Goal: Information Seeking & Learning: Compare options

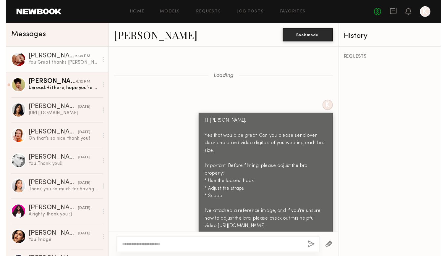
scroll to position [910, 0]
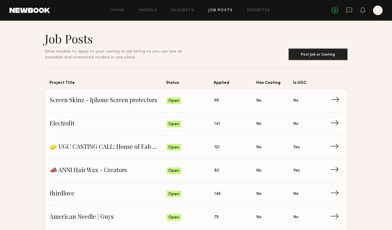
click at [214, 101] on span "90" at bounding box center [216, 101] width 5 height 7
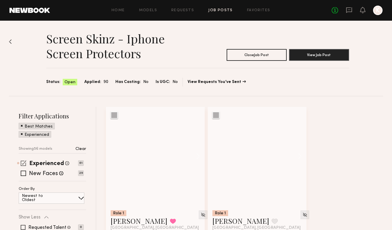
click at [25, 163] on span at bounding box center [24, 163] width 6 height 6
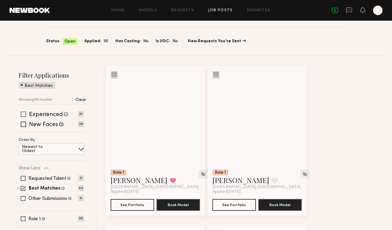
scroll to position [43, 0]
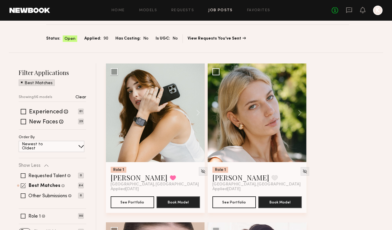
click at [20, 185] on div "Best Matches Models shown below match all requirements specified in your job po…" at bounding box center [51, 185] width 65 height 5
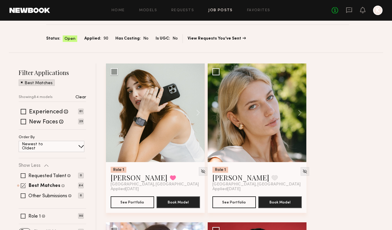
click at [27, 186] on div "Best Matches Models shown below match all requirements specified in your job po…" at bounding box center [51, 185] width 65 height 5
click at [23, 186] on span at bounding box center [23, 185] width 5 height 5
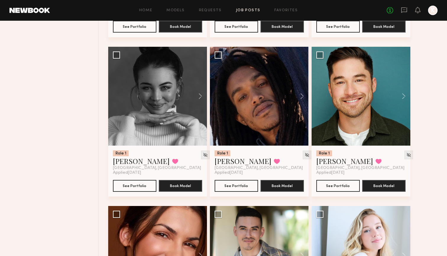
scroll to position [545, 0]
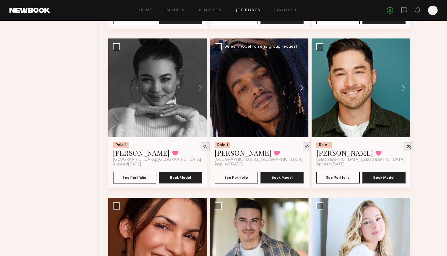
click at [296, 88] on button at bounding box center [299, 87] width 19 height 99
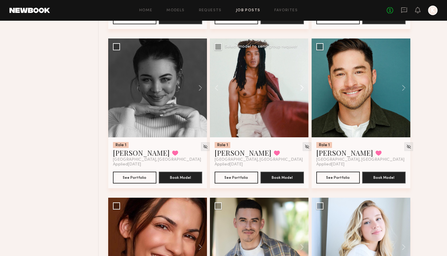
click at [296, 88] on button at bounding box center [299, 87] width 19 height 99
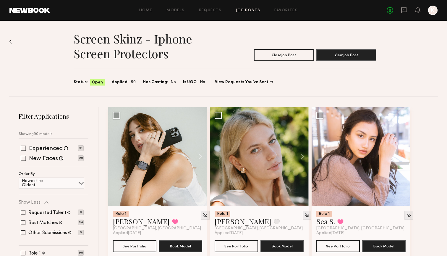
scroll to position [0, 0]
click at [291, 14] on div "Home Models Requests Job Posts Favorites Sign Out No fees up to $5,000 K" at bounding box center [243, 10] width 387 height 9
click at [290, 11] on link "Favorites" at bounding box center [285, 11] width 23 height 4
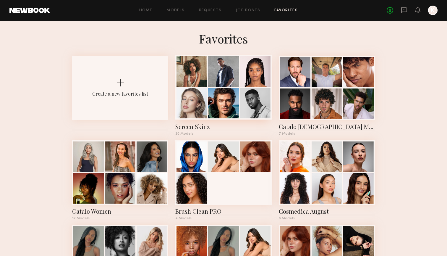
click at [216, 80] on div at bounding box center [223, 71] width 30 height 30
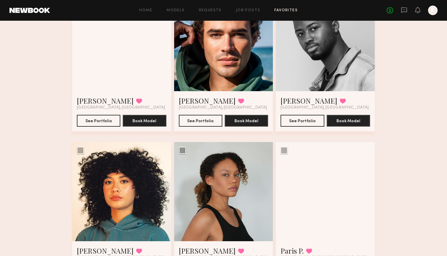
scroll to position [280, 0]
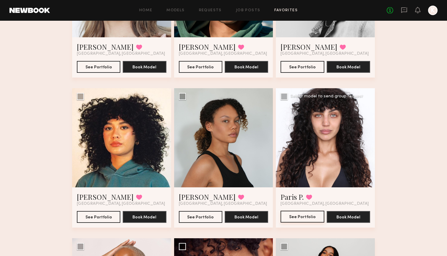
click at [302, 218] on button "See Portfolio" at bounding box center [301, 216] width 43 height 12
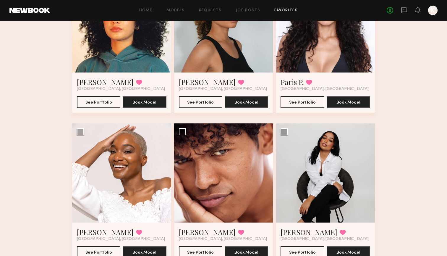
scroll to position [427, 0]
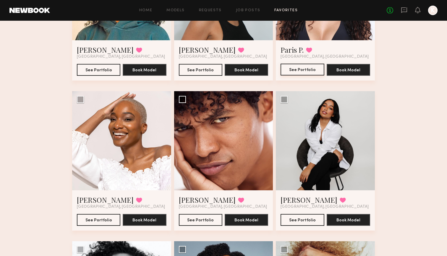
click at [306, 74] on button "See Portfolio" at bounding box center [301, 70] width 43 height 12
click at [199, 219] on button "See Portfolio" at bounding box center [200, 219] width 43 height 12
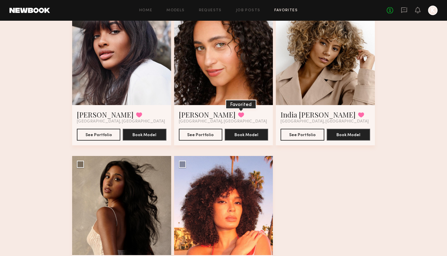
scroll to position [784, 0]
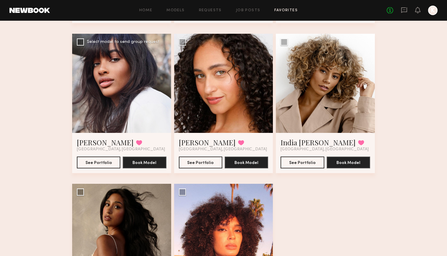
click at [116, 116] on div at bounding box center [121, 83] width 99 height 99
click at [86, 163] on button "See Portfolio" at bounding box center [98, 162] width 43 height 12
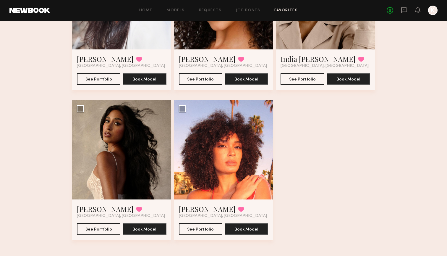
scroll to position [871, 0]
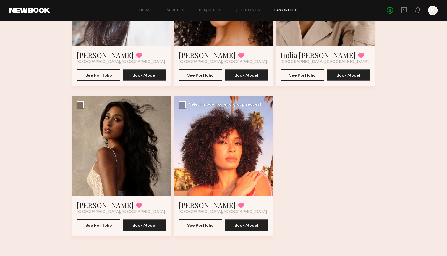
click at [203, 203] on link "Shandya T." at bounding box center [207, 204] width 57 height 9
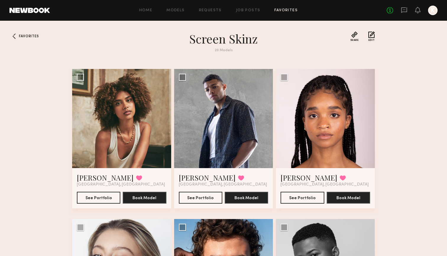
scroll to position [0, 0]
click at [257, 12] on div "Home Models Requests Job Posts Favorites Sign Out No fees up to $5,000 K" at bounding box center [243, 10] width 387 height 9
click at [252, 10] on link "Job Posts" at bounding box center [248, 11] width 25 height 4
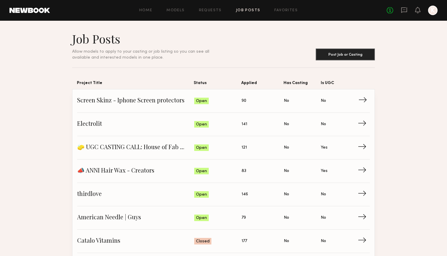
click at [188, 98] on span "Screen Skinz - Iphone Screen protectors" at bounding box center [135, 100] width 117 height 9
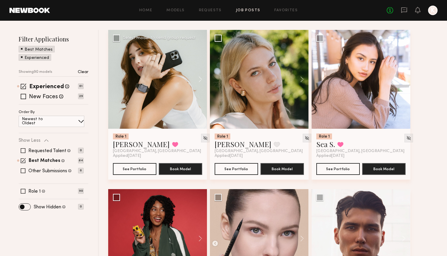
scroll to position [116, 0]
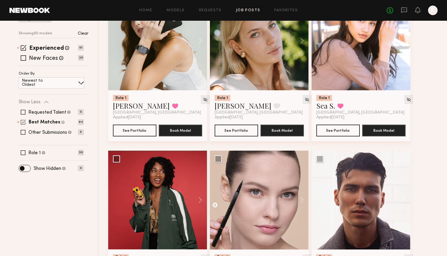
click at [26, 123] on div "Best Matches Models shown below match all requirements specified in your job po…" at bounding box center [51, 122] width 65 height 5
click at [22, 48] on span at bounding box center [24, 48] width 6 height 6
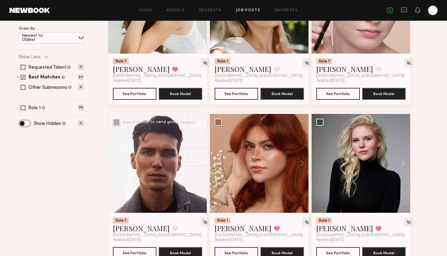
scroll to position [152, 0]
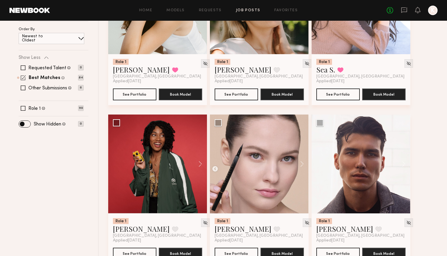
click at [23, 78] on span at bounding box center [23, 77] width 5 height 5
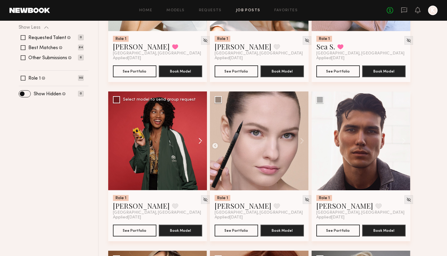
scroll to position [173, 0]
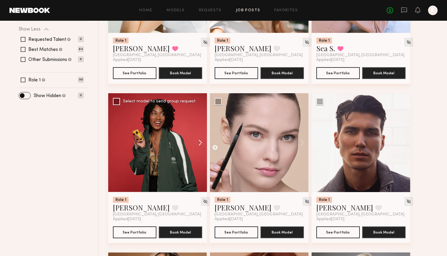
click at [197, 142] on button at bounding box center [197, 142] width 19 height 99
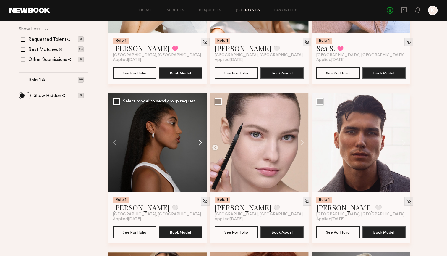
click at [197, 142] on button at bounding box center [197, 142] width 19 height 99
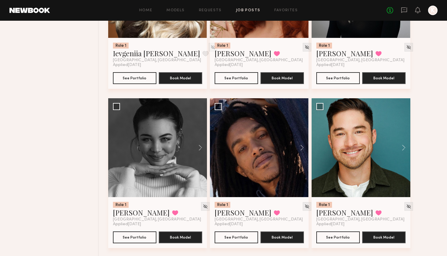
scroll to position [502, 0]
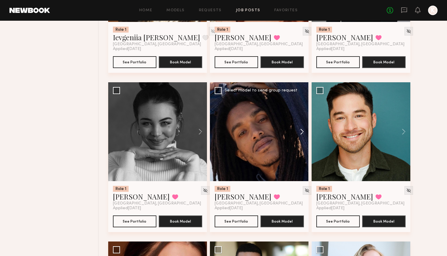
click at [301, 129] on button at bounding box center [299, 131] width 19 height 99
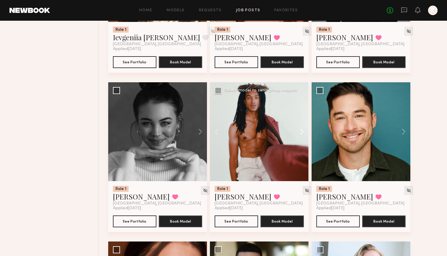
click at [301, 129] on button at bounding box center [299, 131] width 19 height 99
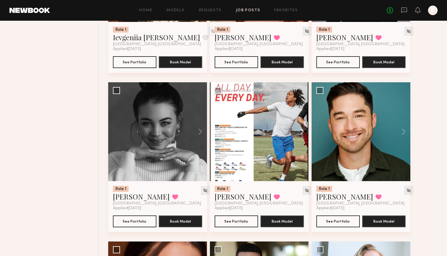
click at [301, 129] on button at bounding box center [299, 131] width 19 height 99
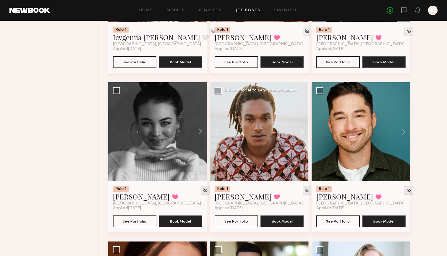
click at [300, 128] on button at bounding box center [299, 131] width 19 height 99
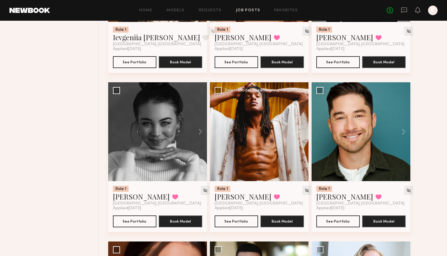
click at [300, 129] on div at bounding box center [259, 131] width 99 height 99
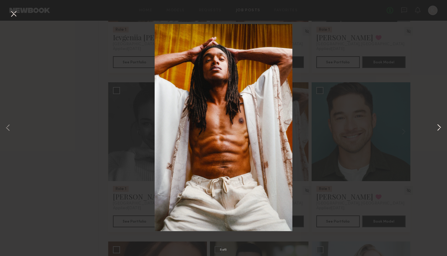
click at [391, 127] on button at bounding box center [438, 128] width 7 height 204
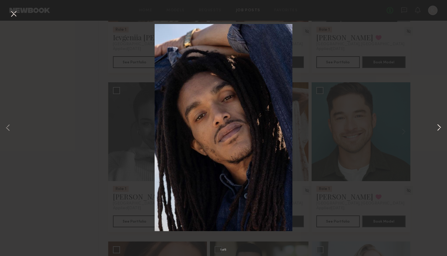
click at [391, 127] on button at bounding box center [438, 128] width 7 height 204
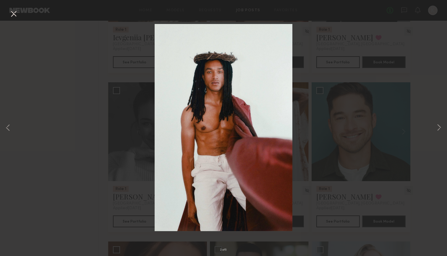
click at [391, 88] on div "2 of 5" at bounding box center [223, 128] width 447 height 256
click at [391, 123] on button at bounding box center [438, 128] width 7 height 204
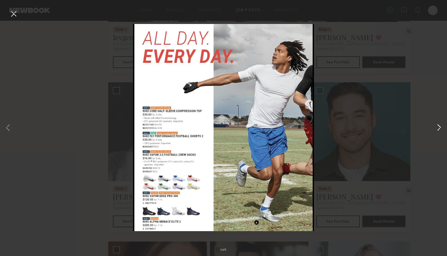
click at [391, 124] on button at bounding box center [438, 128] width 7 height 204
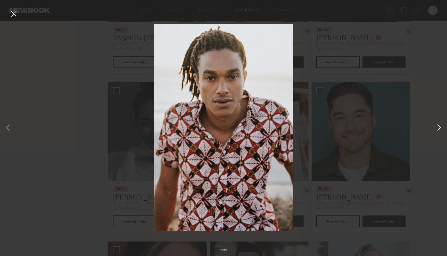
click at [391, 124] on button at bounding box center [438, 128] width 7 height 204
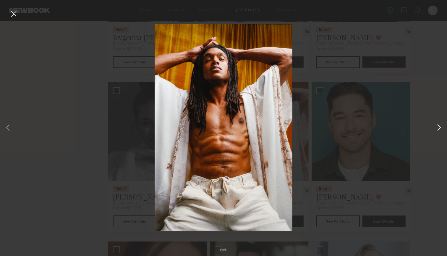
click at [391, 124] on button at bounding box center [438, 128] width 7 height 204
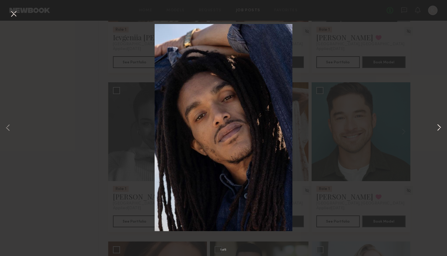
click at [391, 124] on button at bounding box center [438, 128] width 7 height 204
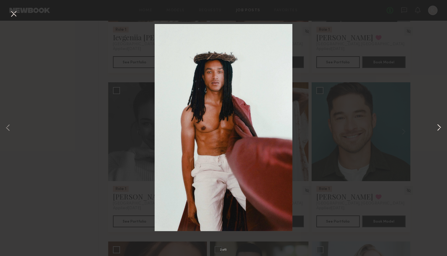
click at [391, 124] on button at bounding box center [438, 128] width 7 height 204
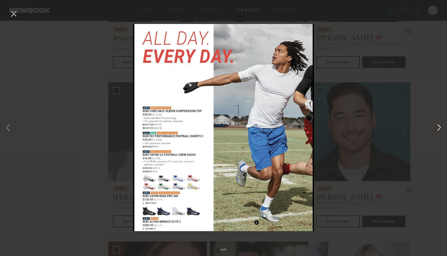
click at [391, 124] on button at bounding box center [438, 128] width 7 height 204
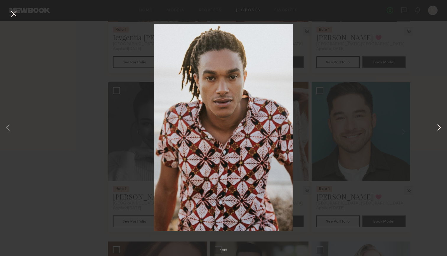
click at [391, 124] on button at bounding box center [438, 128] width 7 height 204
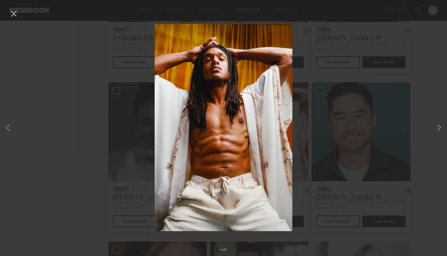
click at [16, 15] on button at bounding box center [13, 14] width 9 height 11
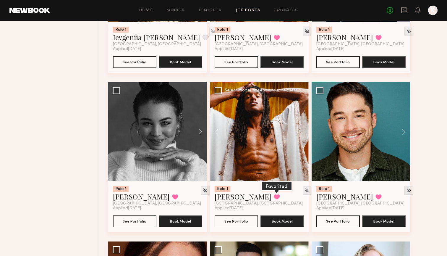
click at [274, 197] on button at bounding box center [277, 196] width 6 height 5
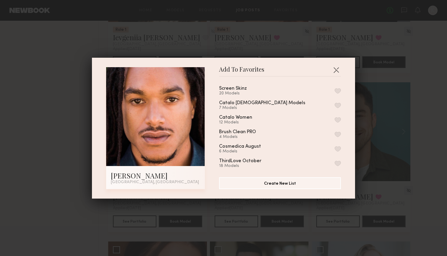
click at [336, 91] on button "button" at bounding box center [337, 90] width 6 height 5
click at [337, 69] on button "button" at bounding box center [335, 69] width 9 height 9
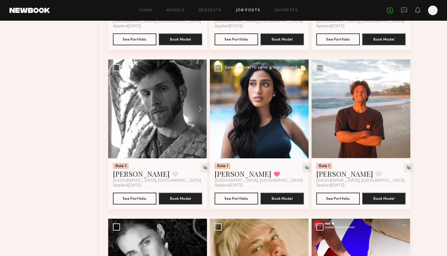
scroll to position [848, 0]
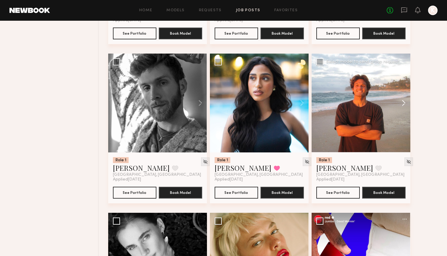
click at [391, 102] on button at bounding box center [400, 102] width 19 height 99
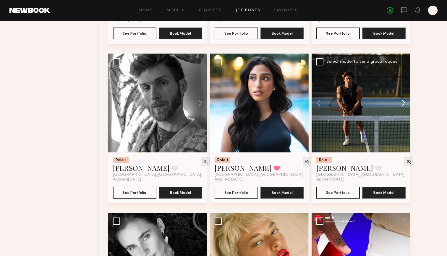
click at [391, 102] on button at bounding box center [400, 102] width 19 height 99
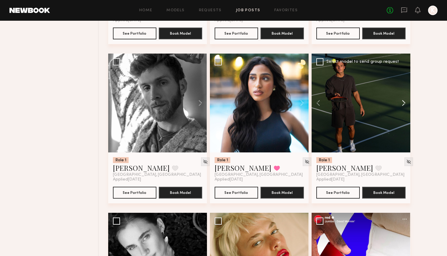
click at [391, 102] on button at bounding box center [400, 102] width 19 height 99
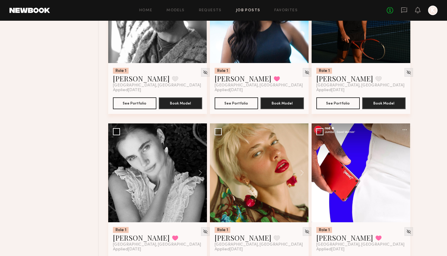
scroll to position [1033, 0]
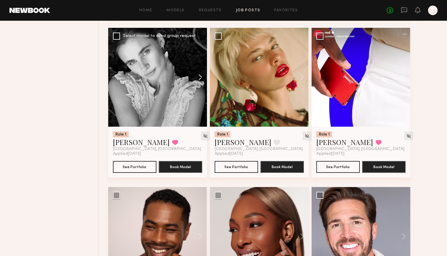
click at [199, 77] on button at bounding box center [197, 77] width 19 height 99
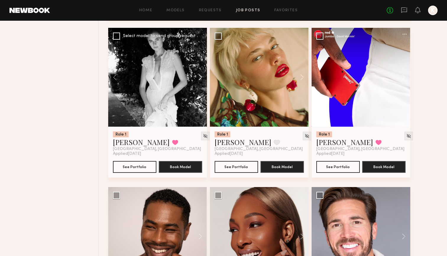
click at [199, 77] on button at bounding box center [197, 77] width 19 height 99
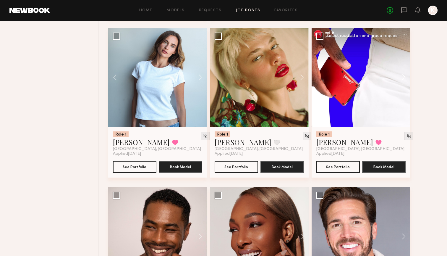
click at [391, 74] on button at bounding box center [400, 77] width 19 height 99
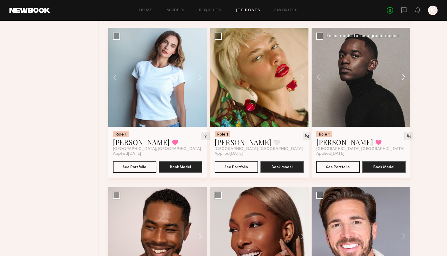
click at [391, 73] on button at bounding box center [400, 77] width 19 height 99
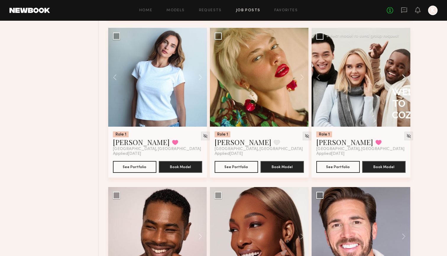
click at [391, 73] on button at bounding box center [400, 77] width 19 height 99
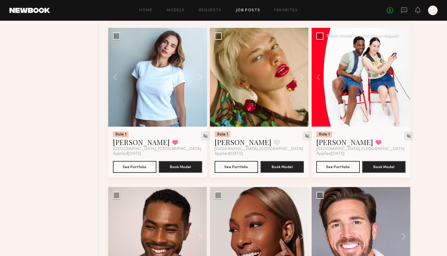
click at [391, 73] on button at bounding box center [400, 77] width 19 height 99
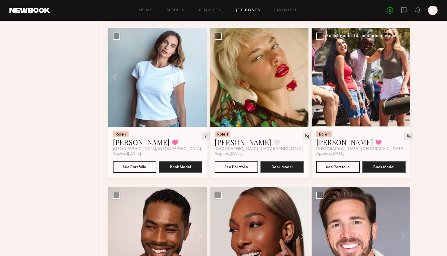
click at [391, 76] on button at bounding box center [400, 77] width 19 height 99
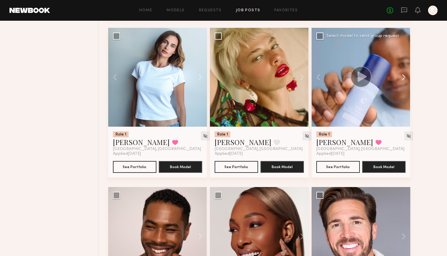
click at [391, 76] on button at bounding box center [400, 77] width 19 height 99
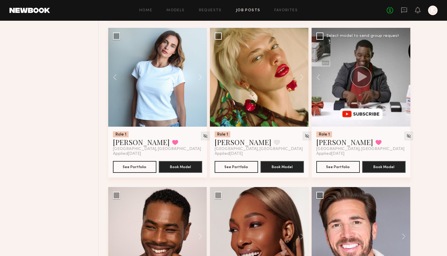
click at [391, 76] on div at bounding box center [360, 77] width 99 height 99
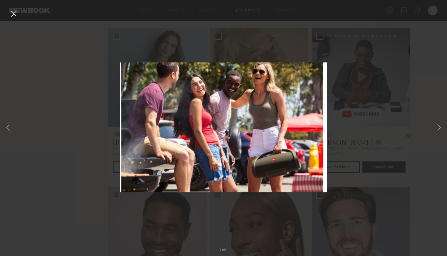
click at [391, 126] on div "7 of 7" at bounding box center [223, 128] width 447 height 256
click at [391, 126] on button at bounding box center [438, 128] width 7 height 204
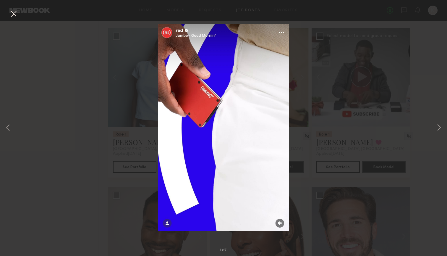
click at [13, 14] on button at bounding box center [13, 14] width 9 height 11
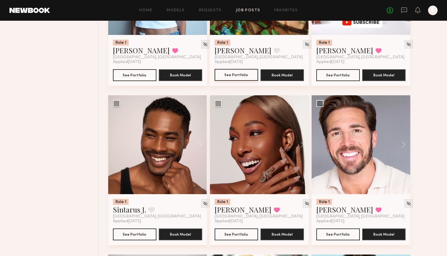
scroll to position [1125, 0]
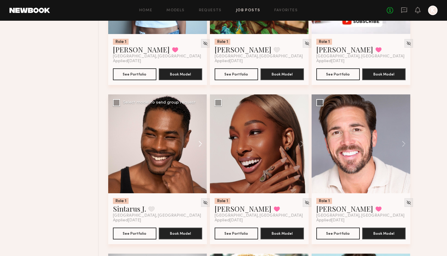
click at [199, 144] on button at bounding box center [197, 143] width 19 height 99
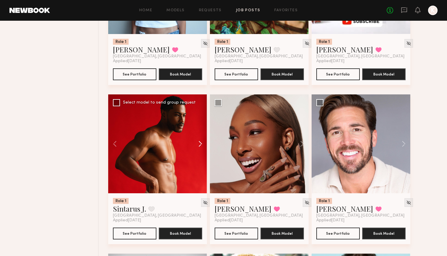
click at [199, 144] on button at bounding box center [197, 143] width 19 height 99
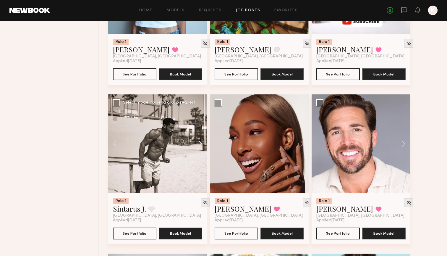
click at [199, 144] on button at bounding box center [197, 143] width 19 height 99
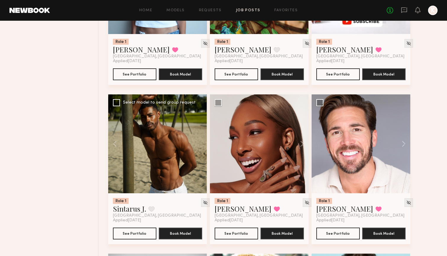
click at [199, 144] on div at bounding box center [157, 143] width 99 height 99
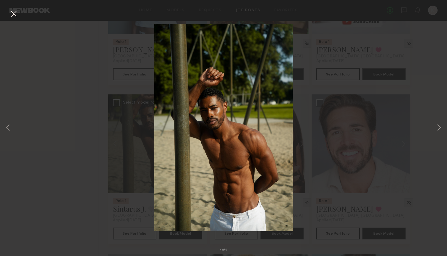
click at [18, 18] on button at bounding box center [13, 14] width 9 height 11
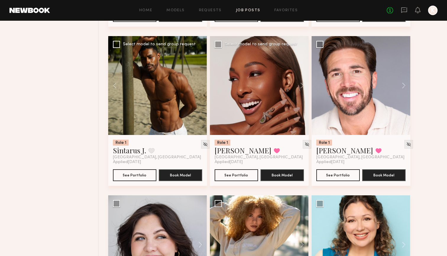
scroll to position [1196, 0]
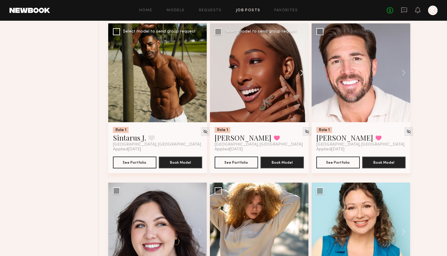
click at [299, 77] on button at bounding box center [299, 72] width 19 height 99
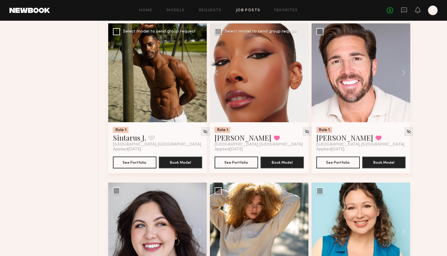
click at [299, 77] on button at bounding box center [299, 72] width 19 height 99
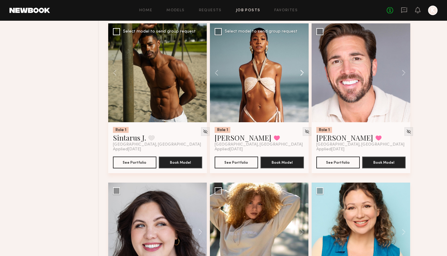
click at [299, 77] on button at bounding box center [299, 72] width 19 height 99
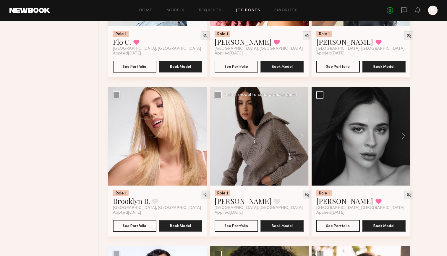
scroll to position [1936, 0]
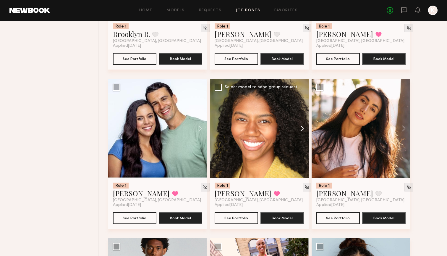
click at [302, 128] on button at bounding box center [299, 128] width 19 height 99
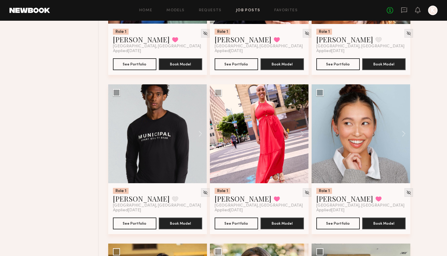
scroll to position [2090, 0]
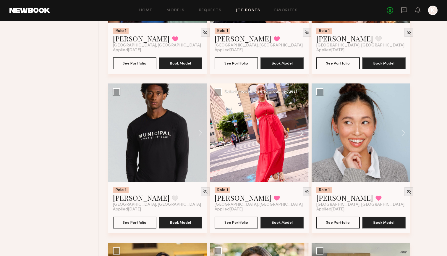
click at [302, 128] on button at bounding box center [299, 132] width 19 height 99
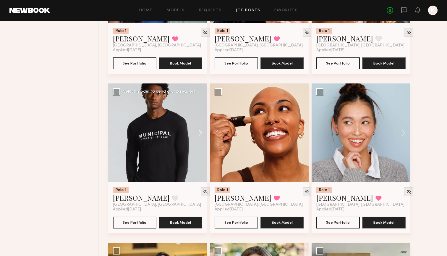
click at [202, 128] on button at bounding box center [197, 132] width 19 height 99
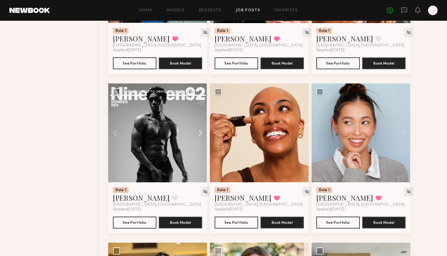
click at [202, 128] on button at bounding box center [197, 132] width 19 height 99
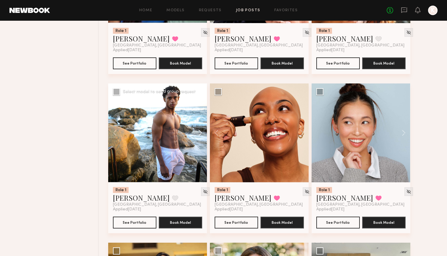
click at [202, 128] on button at bounding box center [197, 132] width 19 height 99
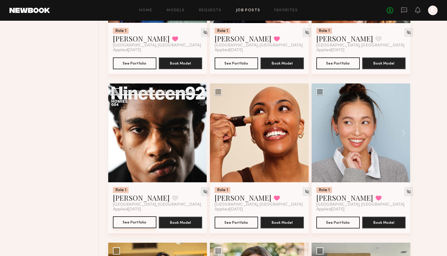
click at [128, 223] on button "See Portfolio" at bounding box center [134, 222] width 43 height 12
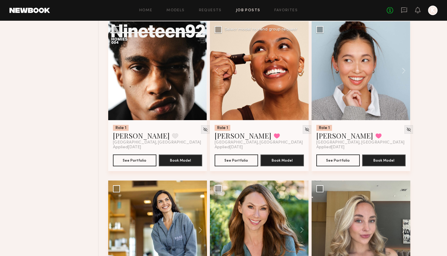
scroll to position [2160, 0]
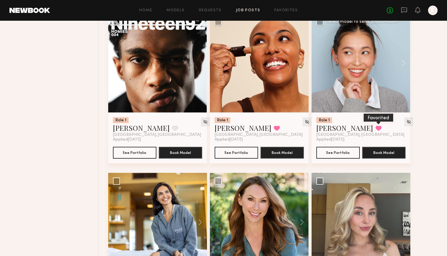
click at [375, 128] on button at bounding box center [378, 127] width 6 height 5
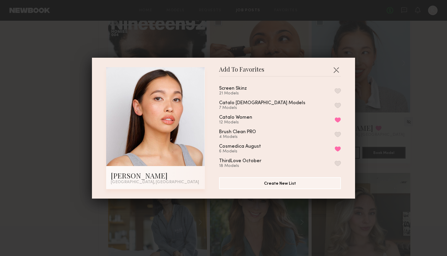
click at [338, 92] on button "button" at bounding box center [337, 90] width 6 height 5
click at [335, 70] on button "button" at bounding box center [335, 69] width 9 height 9
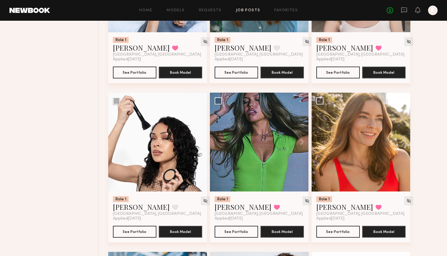
scroll to position [2402, 0]
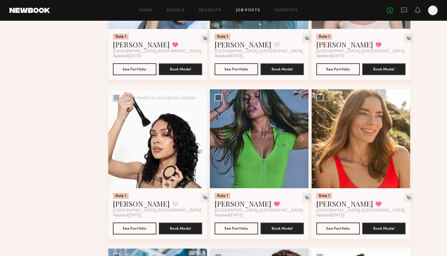
click at [202, 139] on button at bounding box center [197, 138] width 19 height 99
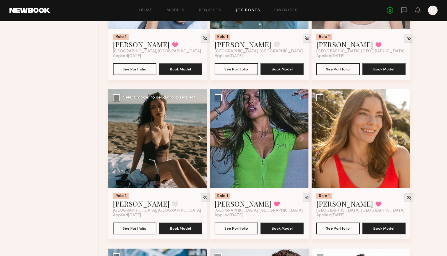
click at [202, 139] on button at bounding box center [197, 138] width 19 height 99
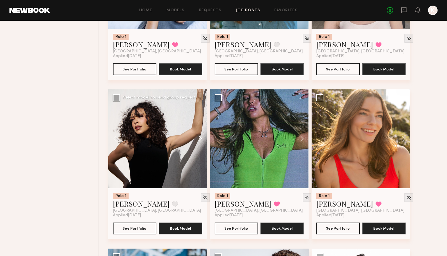
click at [202, 139] on button at bounding box center [197, 138] width 19 height 99
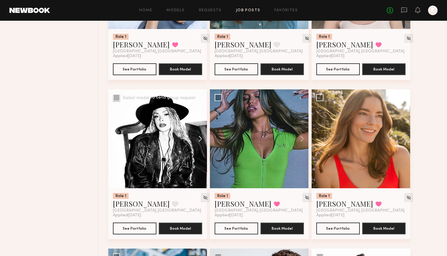
click at [202, 139] on button at bounding box center [197, 138] width 19 height 99
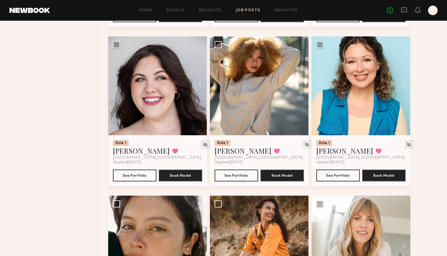
scroll to position [1279, 0]
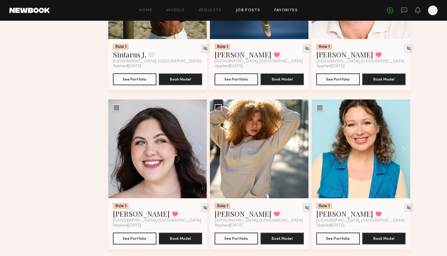
click at [277, 11] on link "Favorites" at bounding box center [285, 11] width 23 height 4
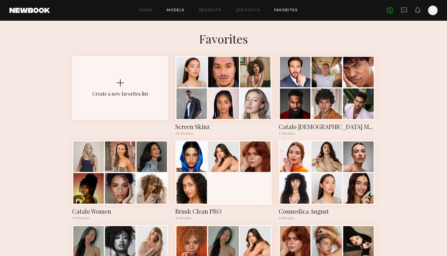
click at [182, 10] on link "Models" at bounding box center [175, 11] width 18 height 4
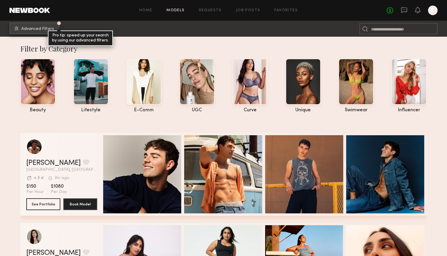
click at [49, 28] on span "Advanced Filters" at bounding box center [37, 29] width 33 height 4
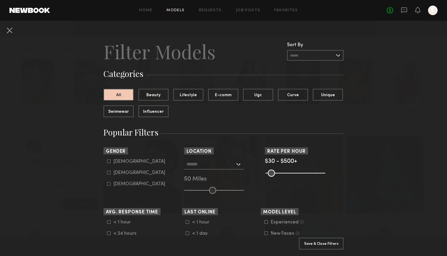
click at [107, 160] on icon at bounding box center [108, 161] width 3 height 3
type input "*"
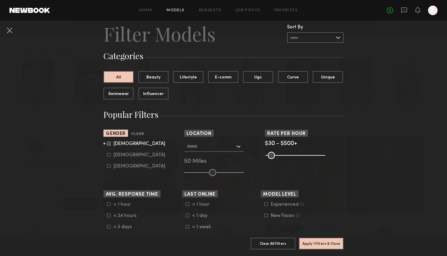
scroll to position [22, 0]
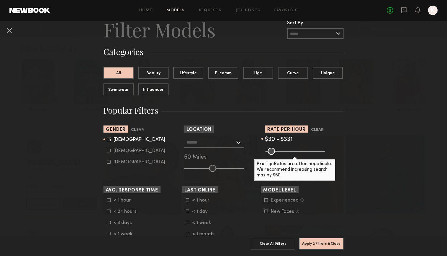
drag, startPoint x: 321, startPoint y: 152, endPoint x: 302, endPoint y: 154, distance: 19.6
type input "***"
click at [302, 154] on input "range" at bounding box center [295, 150] width 60 height 7
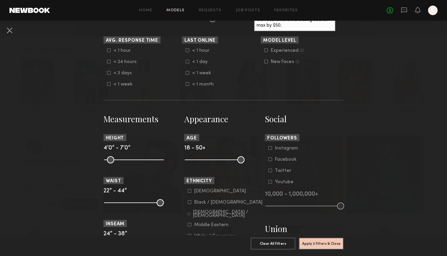
scroll to position [173, 0]
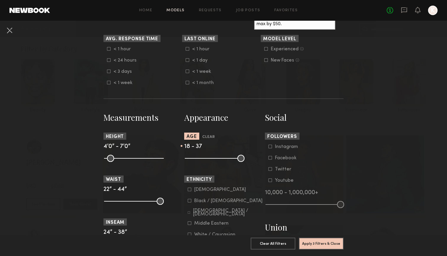
drag, startPoint x: 242, startPoint y: 159, endPoint x: 219, endPoint y: 157, distance: 22.8
type input "**"
click at [219, 158] on input "range" at bounding box center [215, 158] width 60 height 7
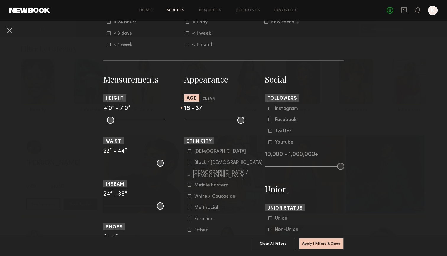
scroll to position [260, 0]
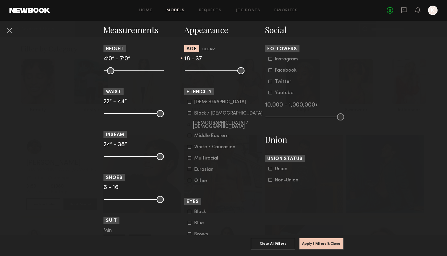
click at [190, 114] on icon at bounding box center [190, 113] width 4 height 4
click at [320, 230] on button "Apply 4 Filters & Close" at bounding box center [321, 243] width 45 height 12
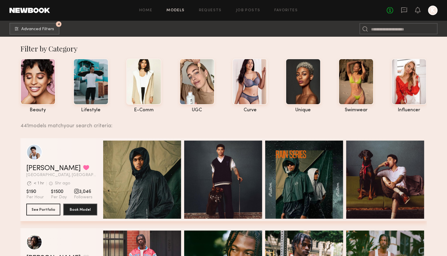
scroll to position [47, 0]
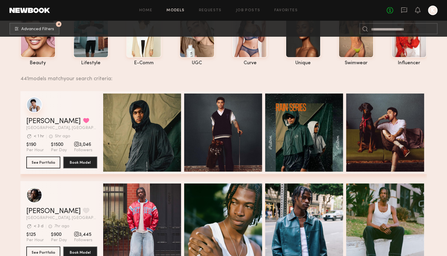
click at [33, 110] on div "grid" at bounding box center [34, 105] width 16 height 16
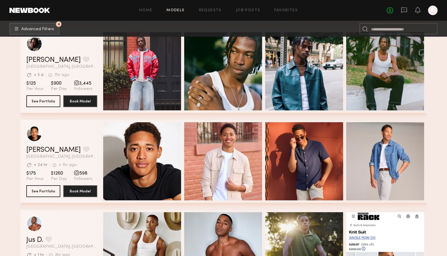
scroll to position [199, 0]
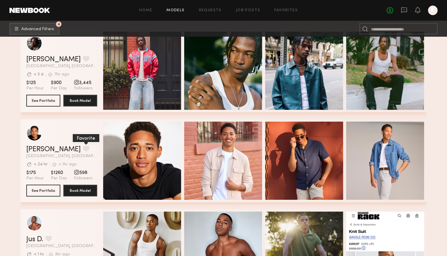
click at [83, 149] on button "grid" at bounding box center [86, 148] width 6 height 5
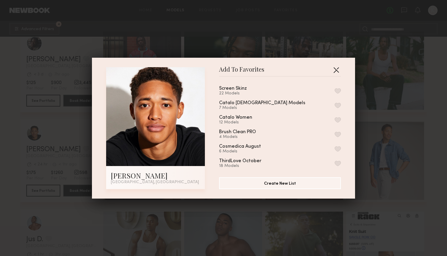
click at [336, 69] on button "button" at bounding box center [335, 69] width 9 height 9
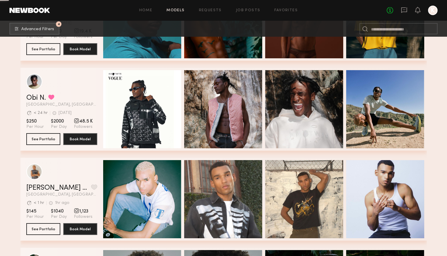
scroll to position [702, 0]
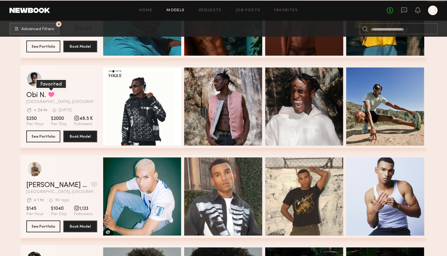
click at [52, 95] on button "grid" at bounding box center [51, 94] width 6 height 5
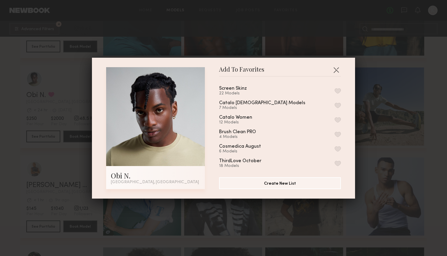
click at [339, 90] on button "button" at bounding box center [337, 90] width 6 height 5
click at [339, 70] on button "button" at bounding box center [335, 69] width 9 height 9
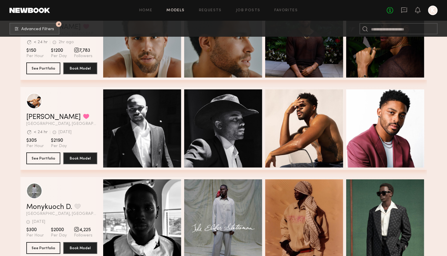
scroll to position [948, 0]
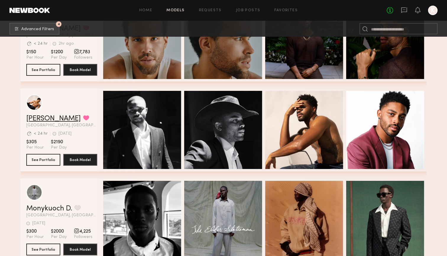
click at [38, 117] on link "Michael A." at bounding box center [53, 118] width 54 height 7
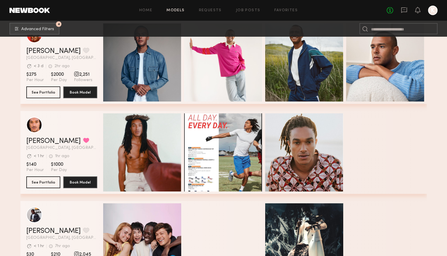
scroll to position [1756, 0]
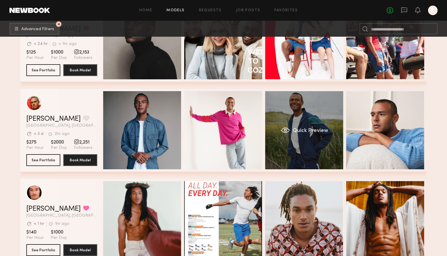
click at [307, 124] on div "Quick Preview" at bounding box center [304, 130] width 78 height 78
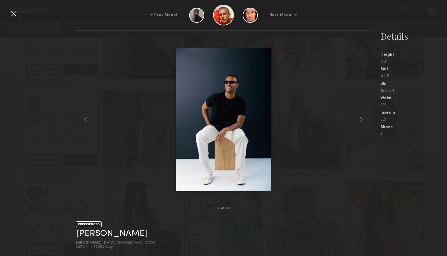
click at [307, 123] on div at bounding box center [223, 119] width 295 height 158
click at [15, 14] on div at bounding box center [13, 13] width 9 height 9
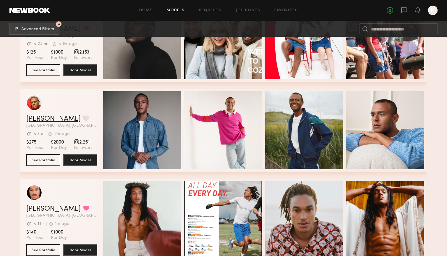
click at [37, 115] on link "Matthew M." at bounding box center [53, 118] width 54 height 7
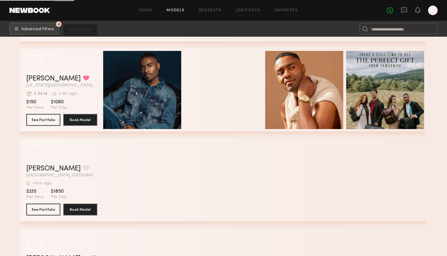
scroll to position [3022, 0]
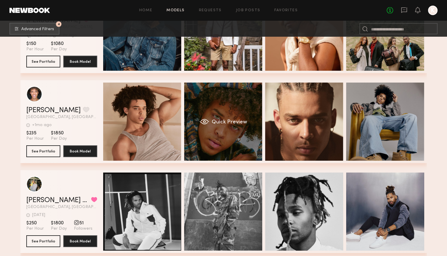
click at [203, 115] on div "Quick Preview" at bounding box center [223, 121] width 78 height 78
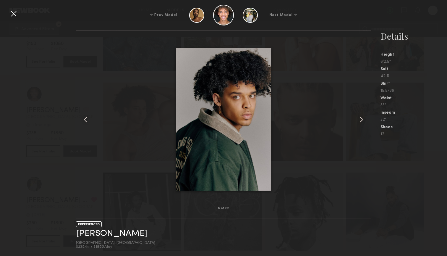
click at [12, 10] on div at bounding box center [13, 13] width 9 height 9
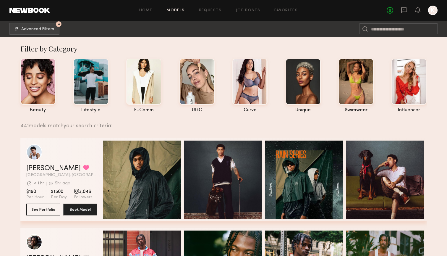
scroll to position [0, 0]
click at [277, 11] on link "Favorites" at bounding box center [285, 11] width 23 height 4
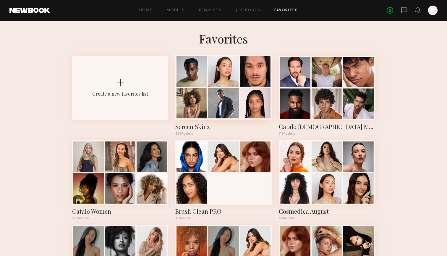
click at [230, 92] on div at bounding box center [223, 103] width 30 height 30
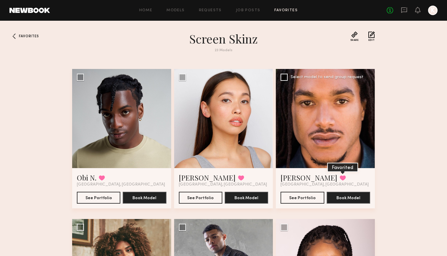
click at [339, 176] on button at bounding box center [342, 177] width 6 height 5
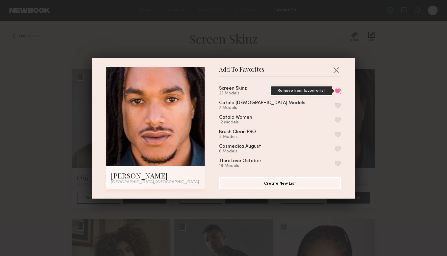
click at [337, 92] on button "Remove from favorite list" at bounding box center [337, 90] width 6 height 5
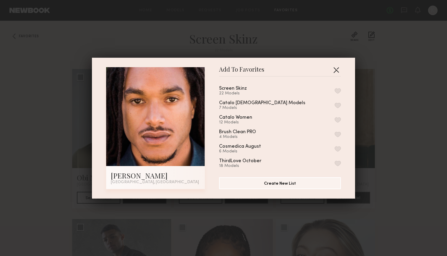
click at [336, 70] on button "button" at bounding box center [335, 69] width 9 height 9
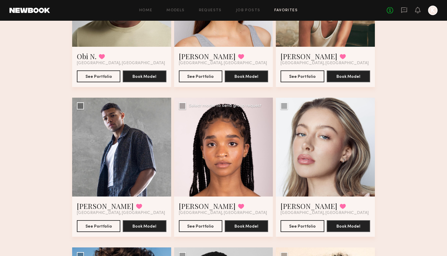
scroll to position [124, 0]
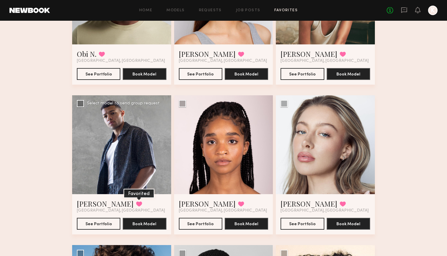
click at [136, 201] on button at bounding box center [139, 203] width 6 height 5
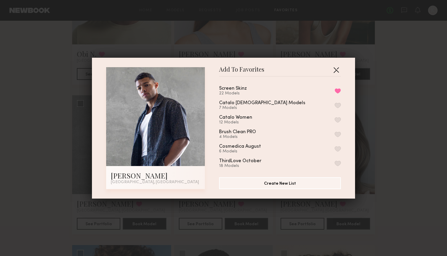
click at [335, 71] on button "button" at bounding box center [335, 69] width 9 height 9
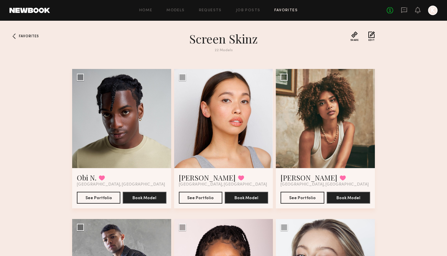
scroll to position [0, 0]
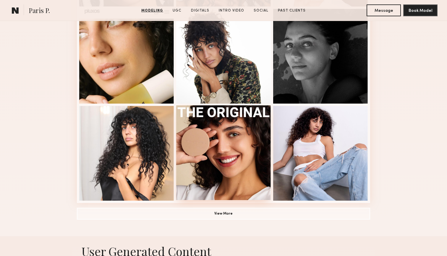
scroll to position [359, 0]
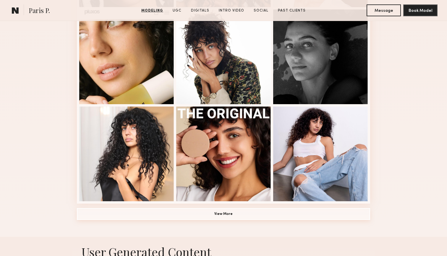
click at [210, 212] on button "View More" at bounding box center [223, 214] width 293 height 12
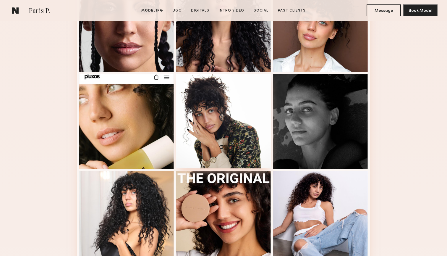
scroll to position [294, 0]
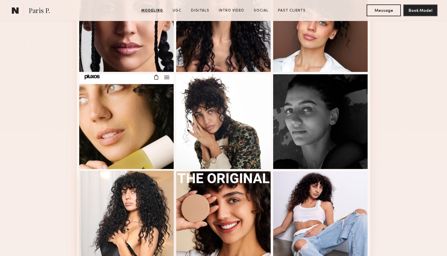
click at [154, 192] on div at bounding box center [126, 217] width 95 height 95
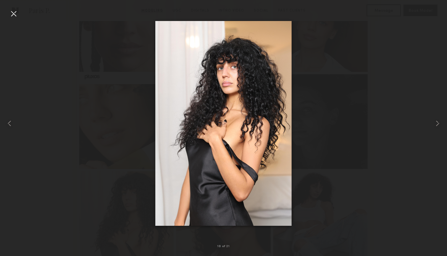
click at [356, 110] on div at bounding box center [223, 122] width 447 height 227
click at [9, 13] on div at bounding box center [9, 122] width 18 height 227
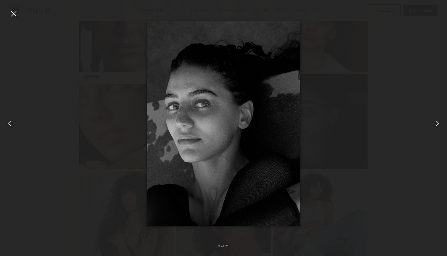
click at [114, 70] on div at bounding box center [223, 122] width 447 height 227
click at [16, 15] on div at bounding box center [13, 13] width 9 height 9
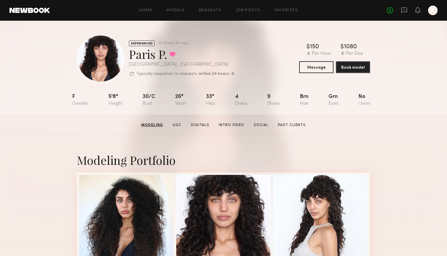
scroll to position [0, 0]
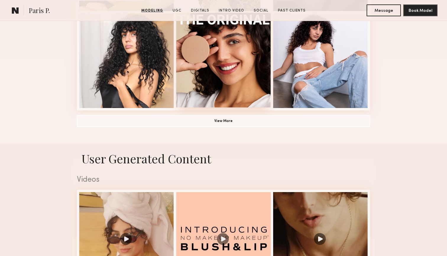
scroll to position [496, 0]
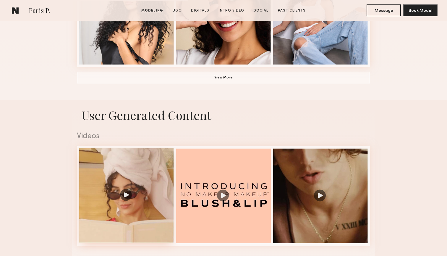
click at [126, 194] on div at bounding box center [126, 195] width 95 height 95
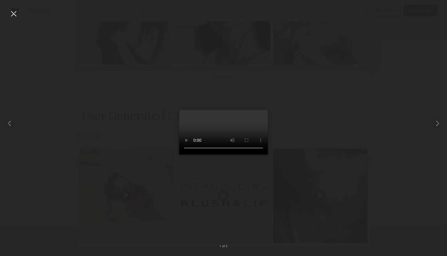
click at [367, 53] on div at bounding box center [223, 122] width 447 height 227
click at [15, 17] on div at bounding box center [13, 13] width 9 height 9
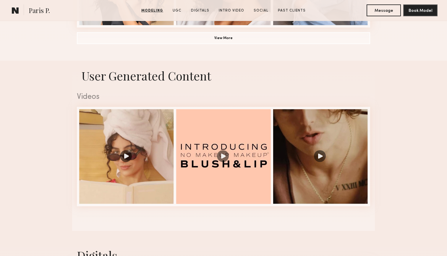
scroll to position [542, 0]
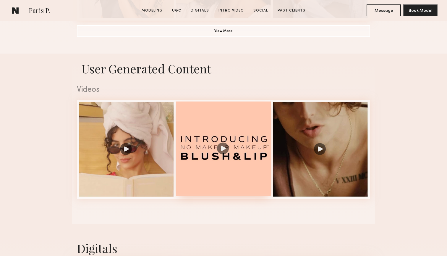
click at [225, 143] on div at bounding box center [223, 148] width 95 height 95
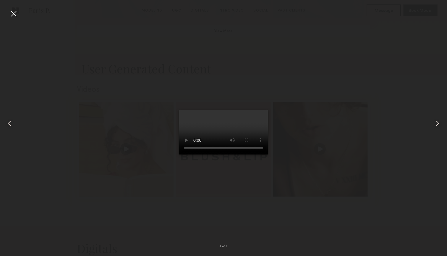
click at [253, 154] on video at bounding box center [223, 132] width 89 height 44
click at [351, 86] on div at bounding box center [223, 122] width 447 height 227
click at [435, 124] on common-icon at bounding box center [437, 122] width 9 height 9
click at [15, 14] on div at bounding box center [13, 13] width 9 height 9
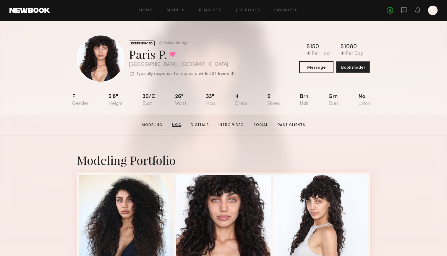
scroll to position [0, 0]
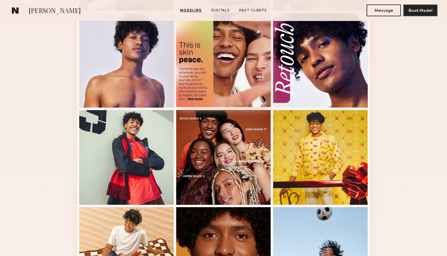
scroll to position [335, 0]
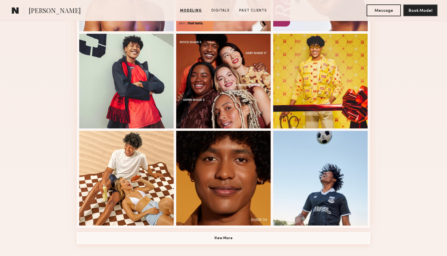
click at [192, 239] on button "View More" at bounding box center [223, 238] width 293 height 12
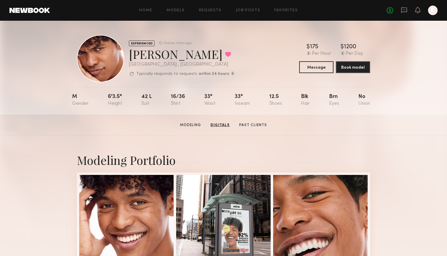
scroll to position [0, 0]
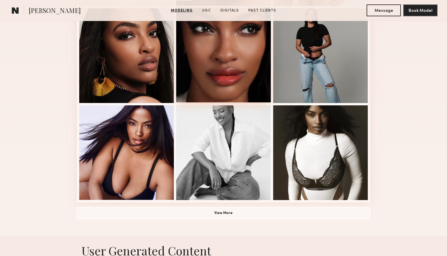
scroll to position [356, 0]
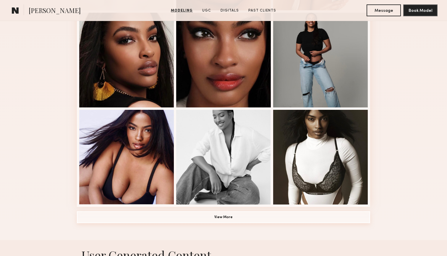
click at [198, 215] on button "View More" at bounding box center [223, 217] width 293 height 12
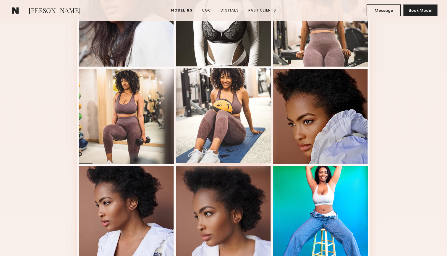
scroll to position [592, 0]
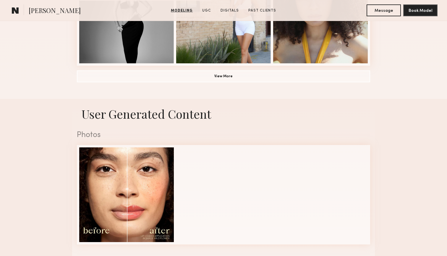
scroll to position [495, 0]
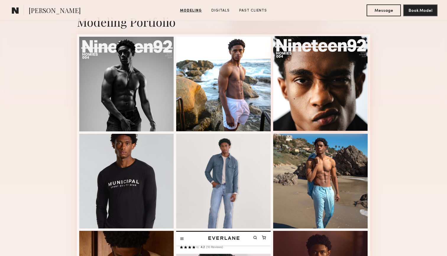
scroll to position [165, 0]
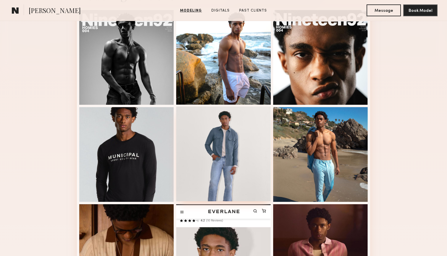
click at [212, 150] on div at bounding box center [223, 153] width 95 height 95
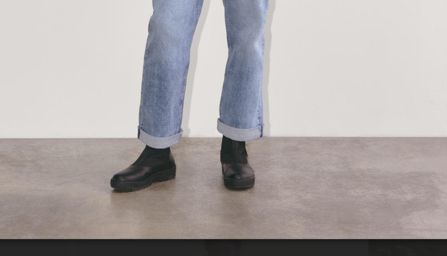
scroll to position [170, 0]
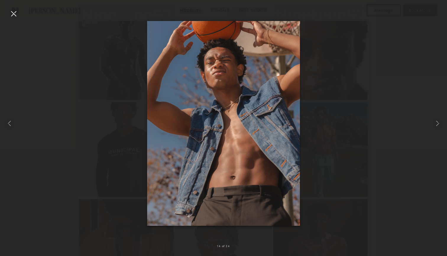
click at [346, 116] on div at bounding box center [223, 122] width 447 height 227
click at [8, 20] on div at bounding box center [9, 122] width 18 height 227
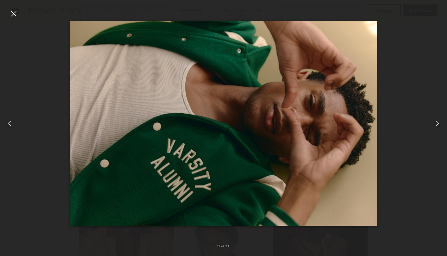
click at [17, 12] on div at bounding box center [13, 13] width 9 height 9
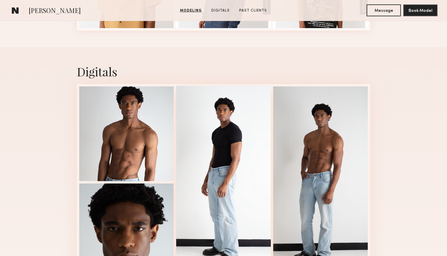
scroll to position [917, 0]
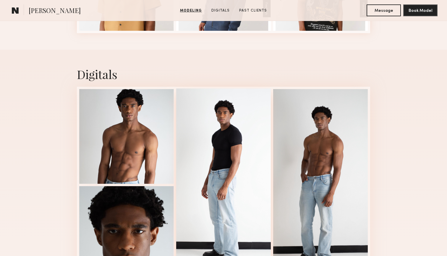
click at [232, 121] on div at bounding box center [223, 183] width 95 height 191
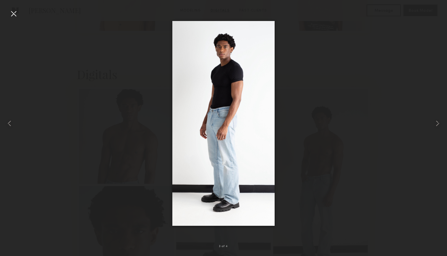
click at [20, 18] on div at bounding box center [223, 122] width 447 height 227
click at [17, 15] on div at bounding box center [13, 13] width 9 height 9
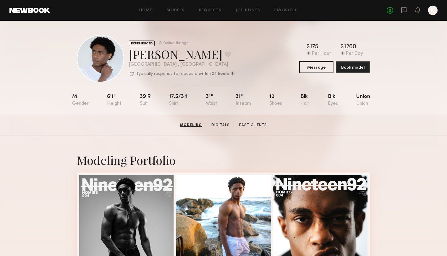
scroll to position [0, 0]
click at [225, 52] on button at bounding box center [228, 53] width 6 height 5
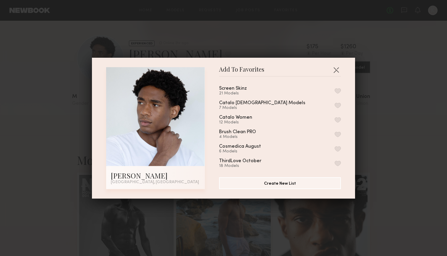
click at [338, 90] on button "button" at bounding box center [337, 90] width 6 height 5
click at [338, 70] on button "button" at bounding box center [335, 69] width 9 height 9
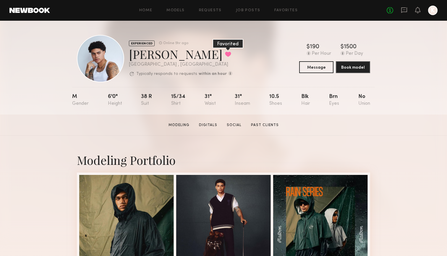
click at [225, 54] on button at bounding box center [228, 53] width 6 height 5
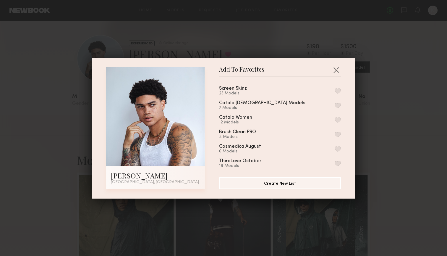
click at [337, 91] on button "button" at bounding box center [337, 90] width 6 height 5
click at [337, 69] on button "button" at bounding box center [335, 69] width 9 height 9
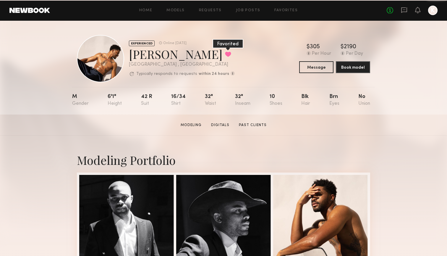
click at [225, 52] on button at bounding box center [228, 53] width 6 height 5
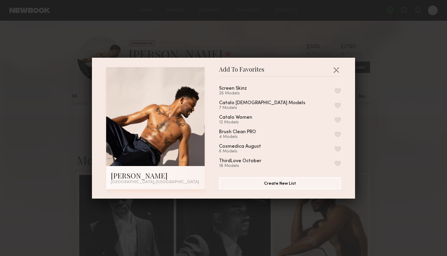
click at [338, 91] on button "button" at bounding box center [337, 90] width 6 height 5
click at [334, 69] on button "button" at bounding box center [335, 69] width 9 height 9
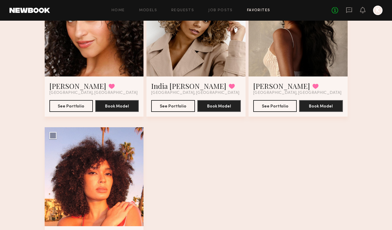
scroll to position [1154, 0]
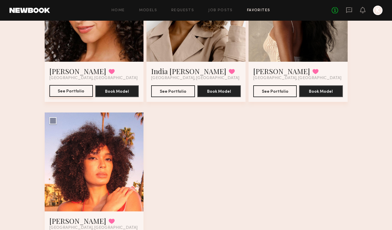
click at [53, 95] on button "See Portfolio" at bounding box center [70, 91] width 43 height 12
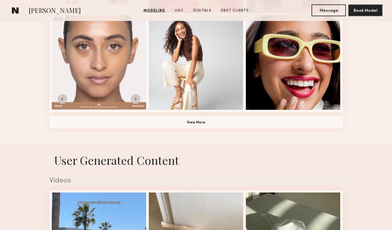
scroll to position [538, 0]
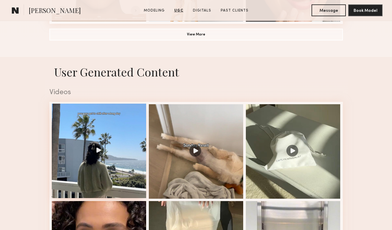
click at [98, 142] on div at bounding box center [99, 151] width 95 height 95
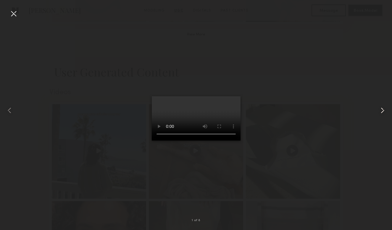
click at [383, 109] on common-icon at bounding box center [381, 110] width 9 height 9
click at [287, 40] on div at bounding box center [196, 110] width 392 height 202
click at [12, 13] on div at bounding box center [13, 13] width 9 height 9
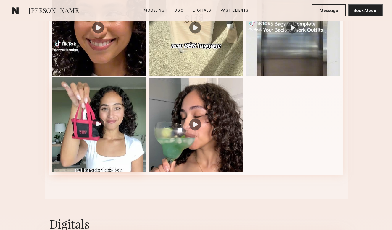
scroll to position [761, 0]
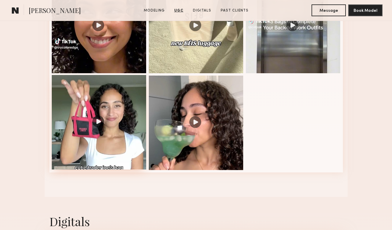
click at [94, 117] on div at bounding box center [99, 122] width 95 height 95
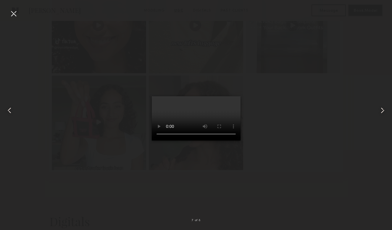
click at [239, 96] on video at bounding box center [196, 118] width 89 height 44
click at [286, 147] on div at bounding box center [196, 110] width 392 height 202
click at [15, 9] on div at bounding box center [13, 13] width 9 height 9
